Goal: Information Seeking & Learning: Learn about a topic

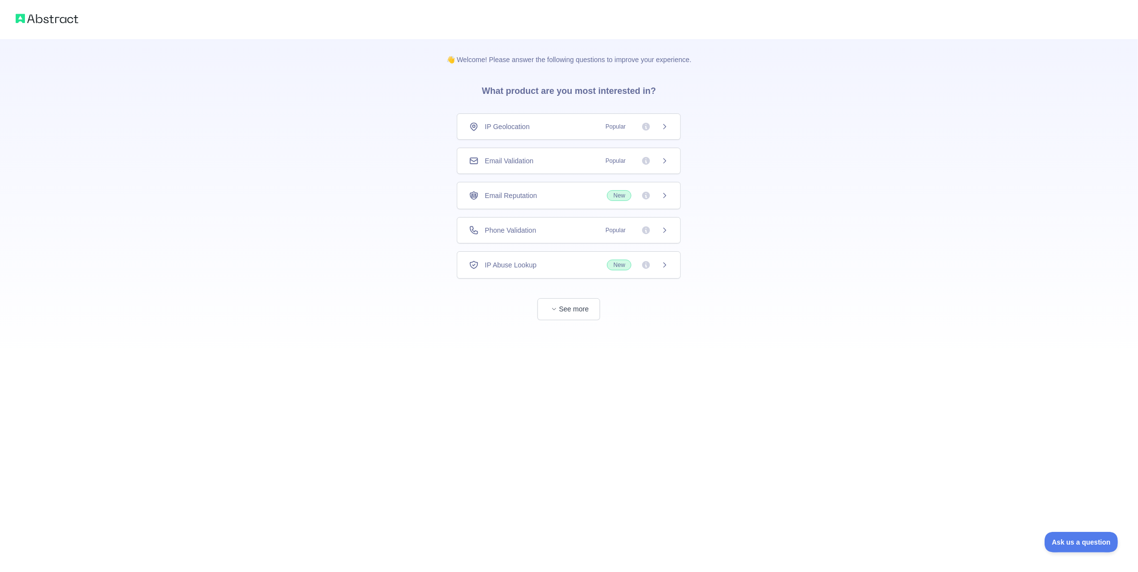
click at [361, 355] on div "👋 Welcome! Please answer the following questions to improve your experience. Wh…" at bounding box center [569, 179] width 1138 height 359
click at [624, 158] on span "Popular" at bounding box center [615, 161] width 32 height 10
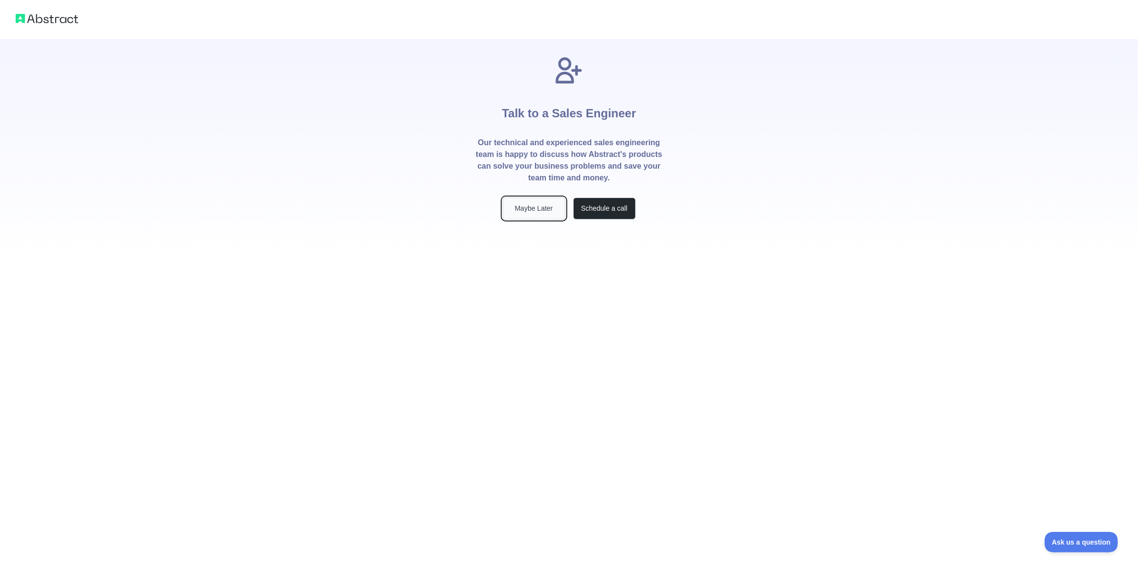
click at [534, 211] on button "Maybe Later" at bounding box center [534, 209] width 63 height 22
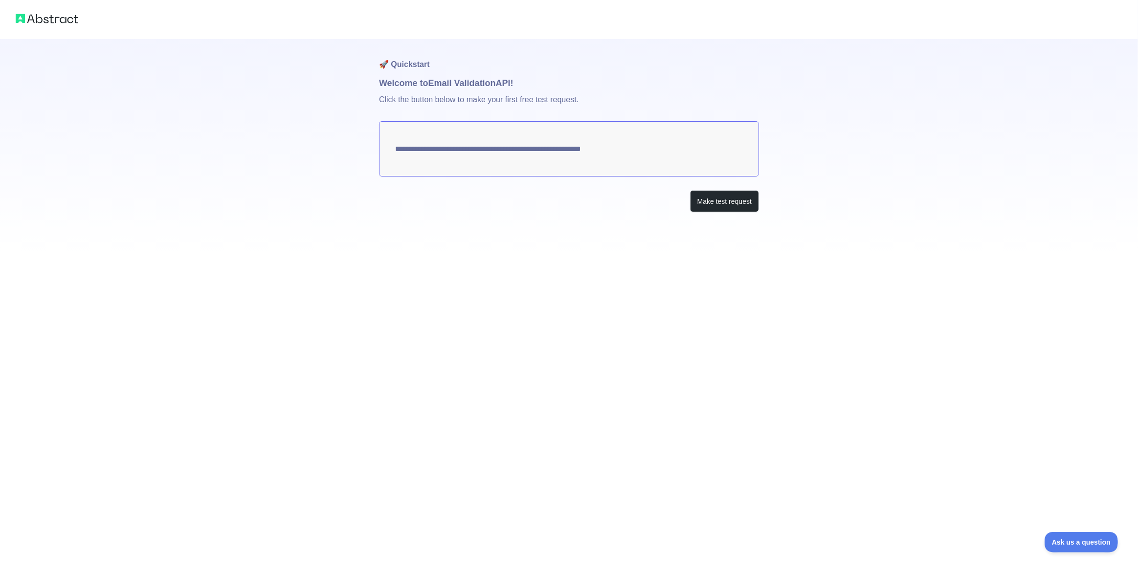
click at [59, 13] on img at bounding box center [47, 19] width 63 height 14
click at [32, 20] on img at bounding box center [47, 19] width 63 height 14
click at [721, 200] on button "Make test request" at bounding box center [724, 201] width 69 height 22
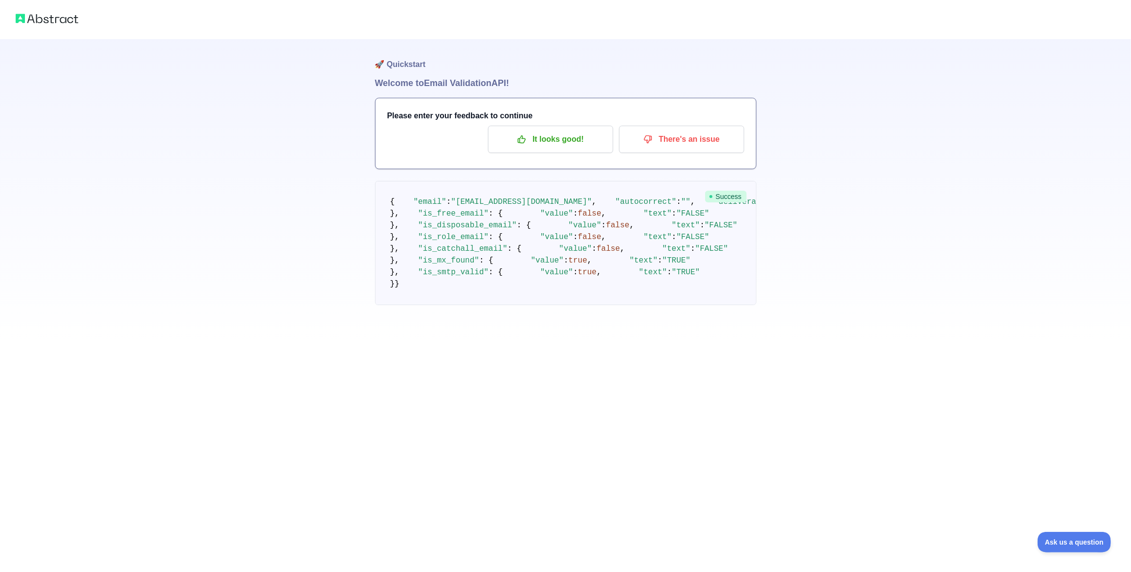
click at [86, 20] on div at bounding box center [565, 19] width 1131 height 39
click at [86, 21] on div at bounding box center [565, 19] width 1131 height 39
click at [532, 137] on p "It looks good!" at bounding box center [550, 139] width 110 height 17
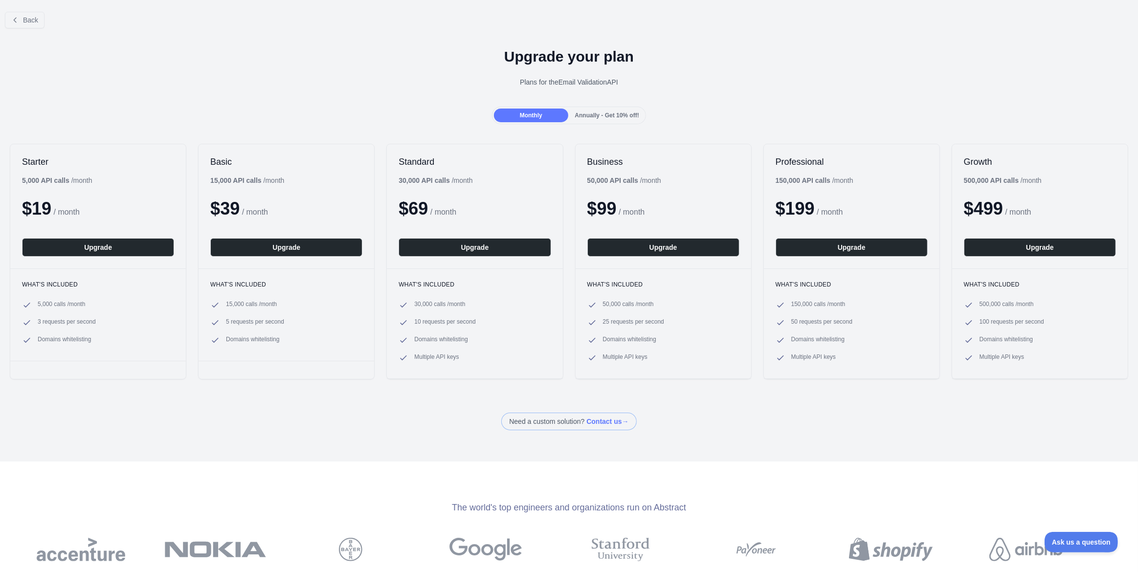
click at [613, 116] on span "Annually - Get 10% off!" at bounding box center [607, 115] width 64 height 7
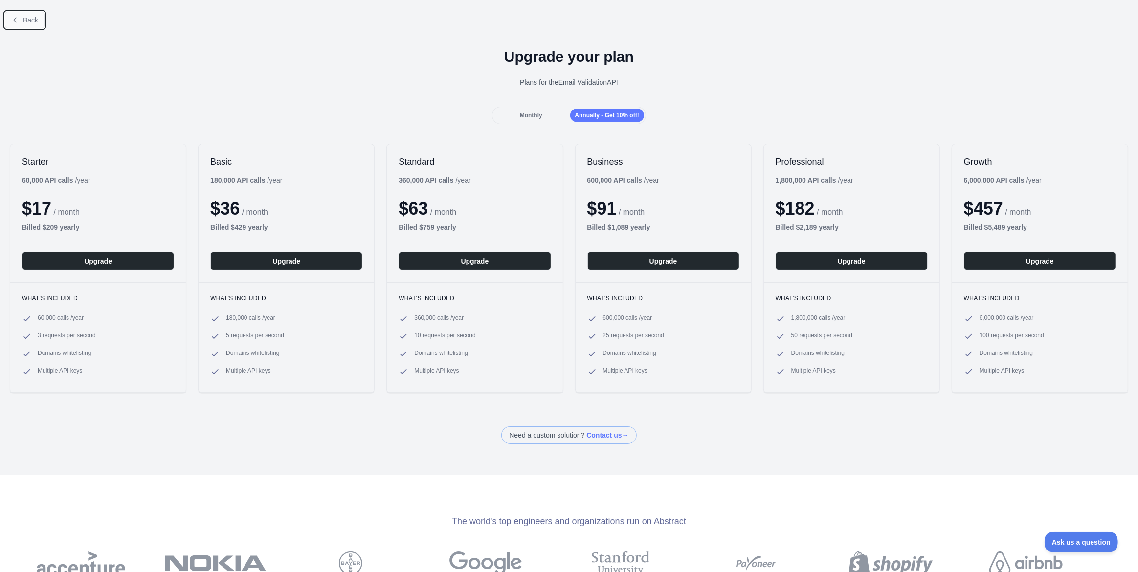
click at [34, 18] on span "Back" at bounding box center [30, 20] width 15 height 8
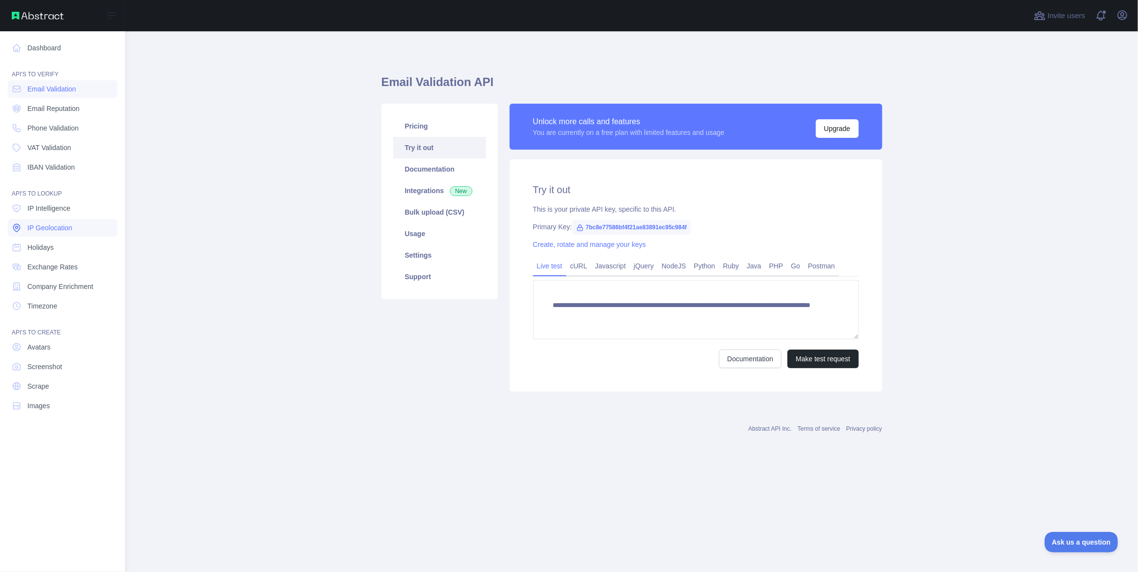
click at [49, 227] on span "IP Geolocation" at bounding box center [49, 228] width 45 height 10
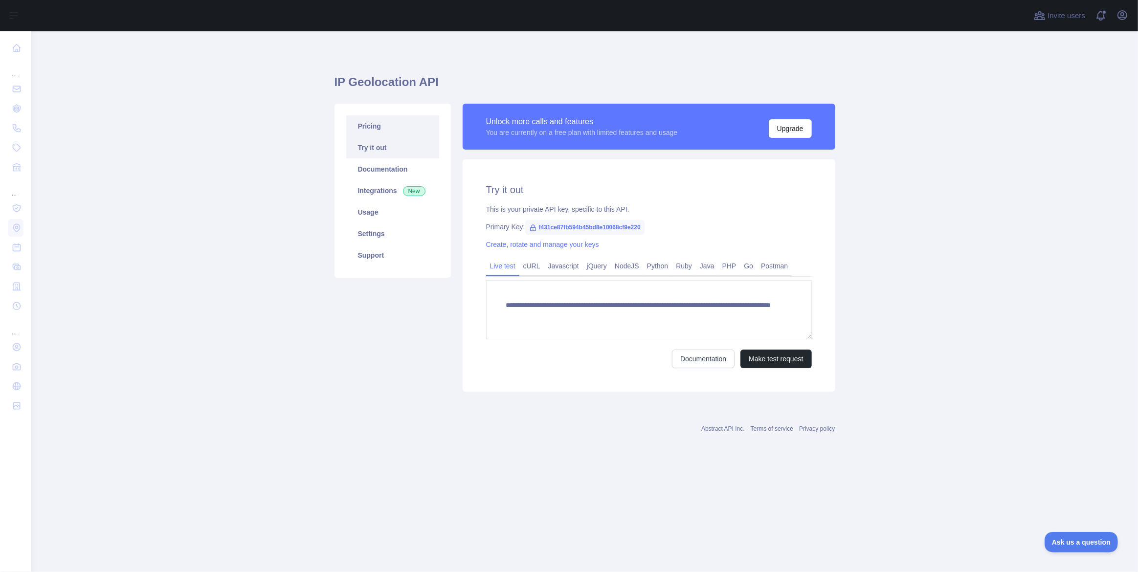
click at [386, 127] on link "Pricing" at bounding box center [392, 126] width 93 height 22
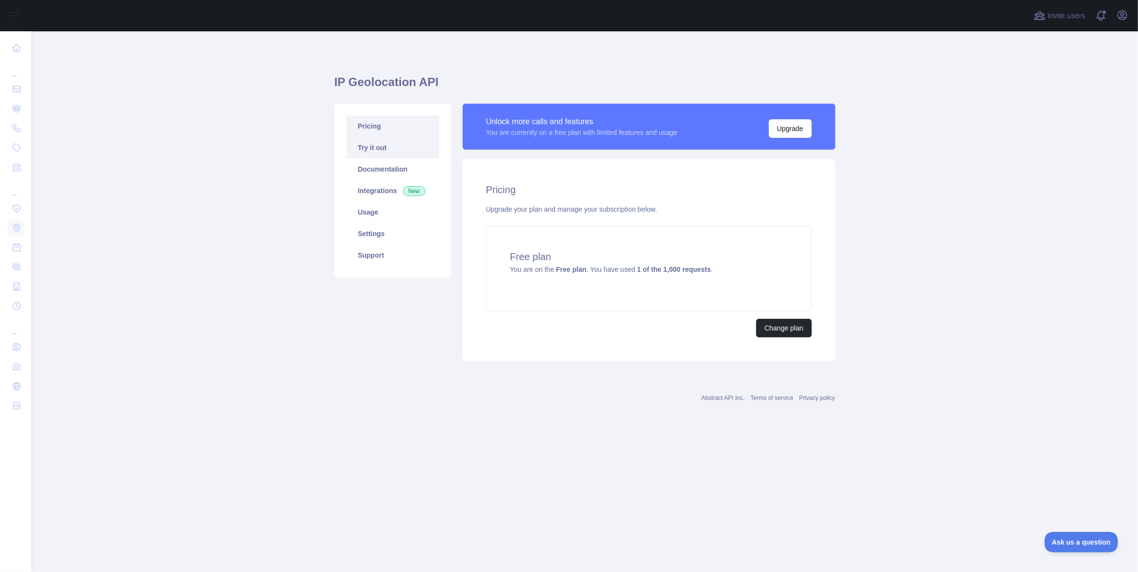
click at [389, 141] on link "Try it out" at bounding box center [392, 148] width 93 height 22
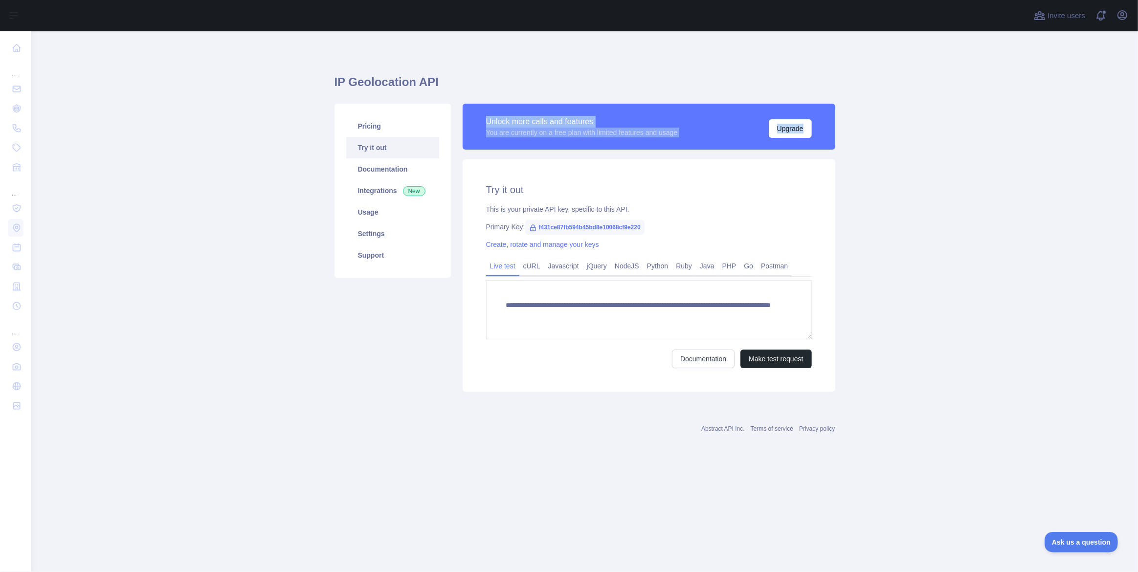
drag, startPoint x: 483, startPoint y: 123, endPoint x: 932, endPoint y: 150, distance: 449.1
click at [932, 150] on main "**********" at bounding box center [584, 301] width 1106 height 541
click at [933, 150] on main "**********" at bounding box center [584, 301] width 1106 height 541
click at [381, 176] on link "Documentation" at bounding box center [392, 169] width 93 height 22
click at [528, 265] on link "cURL" at bounding box center [531, 266] width 25 height 16
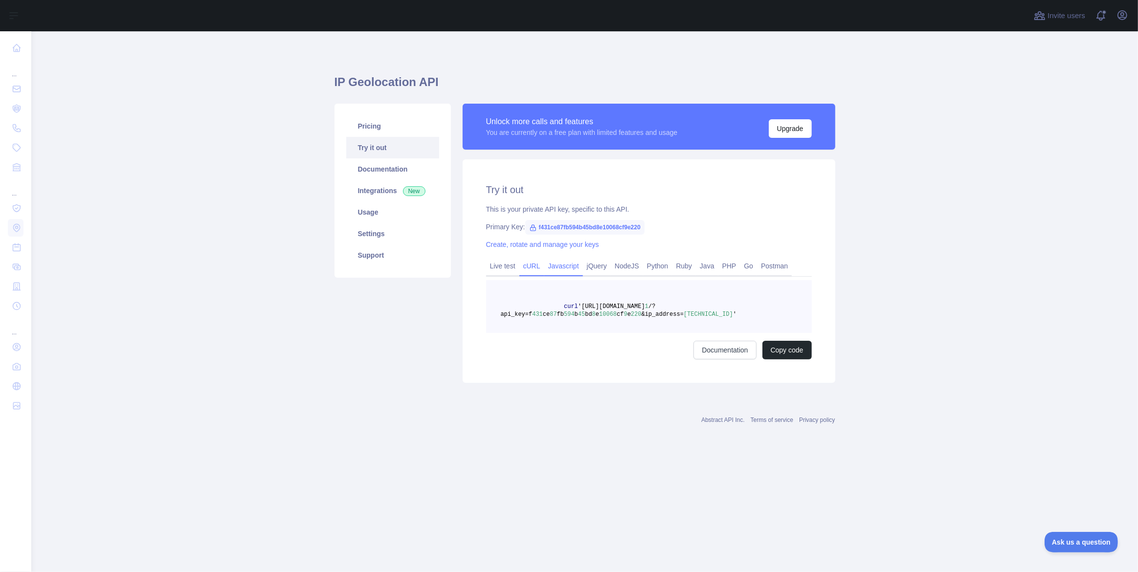
click at [557, 269] on link "Javascript" at bounding box center [563, 266] width 39 height 16
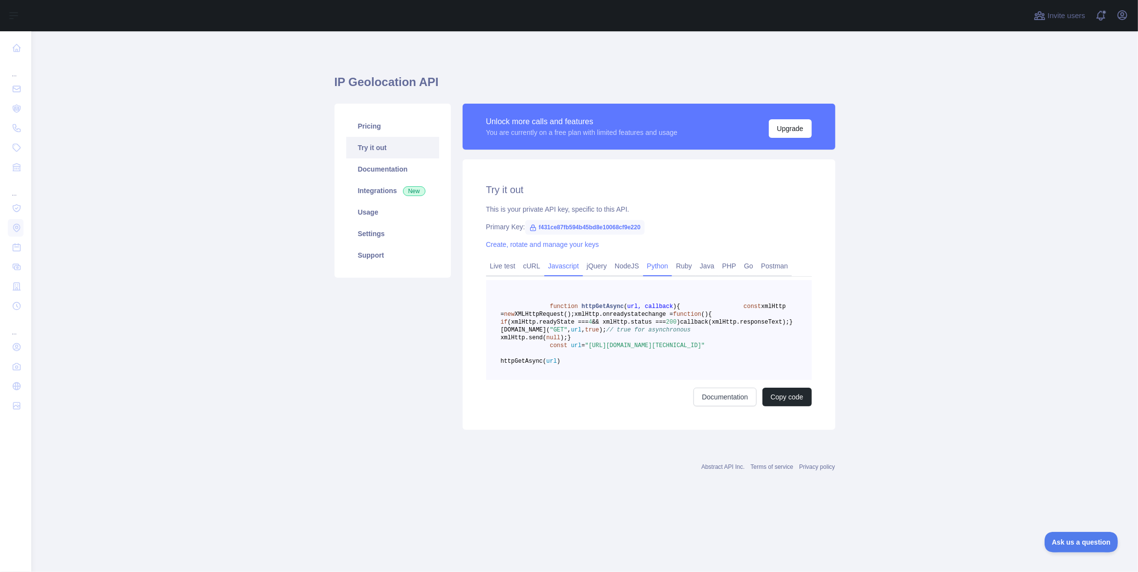
click at [651, 267] on link "Python" at bounding box center [657, 266] width 29 height 16
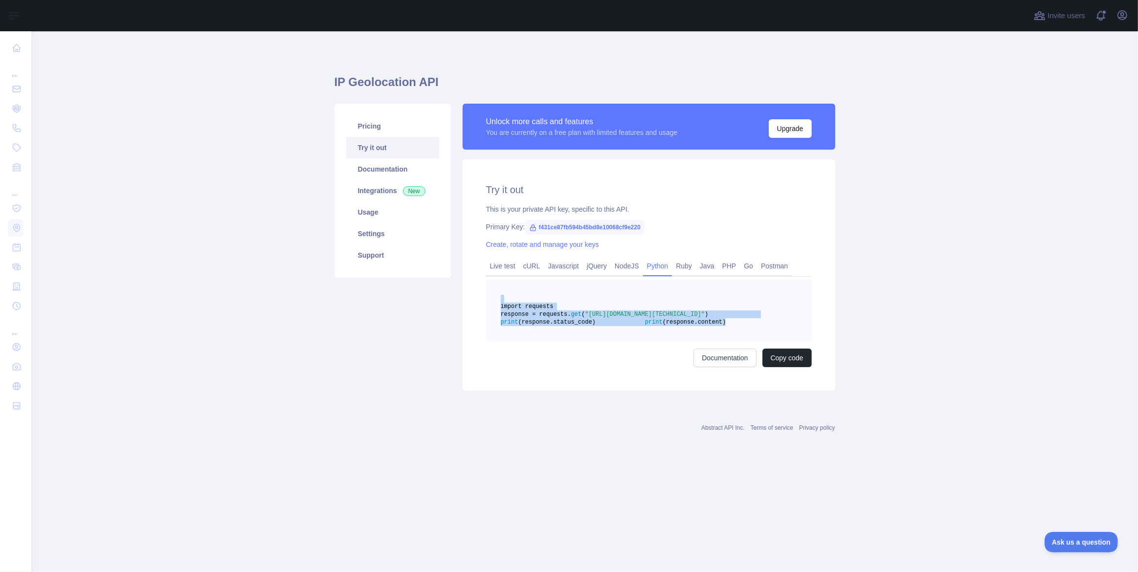
drag, startPoint x: 645, startPoint y: 345, endPoint x: 545, endPoint y: 302, distance: 109.1
click at [545, 302] on pre "import requests response = requests. get ( "[URL][DOMAIN_NAME][TECHNICAL_ID]" )…" at bounding box center [649, 310] width 326 height 61
click at [353, 390] on div "Pricing Try it out Documentation Integrations New Usage Settings Support" at bounding box center [393, 247] width 128 height 287
click at [1089, 418] on main "IP Geolocation API Pricing Try it out Documentation Integrations New Usage Sett…" at bounding box center [584, 301] width 1106 height 541
